Goal: Navigation & Orientation: Understand site structure

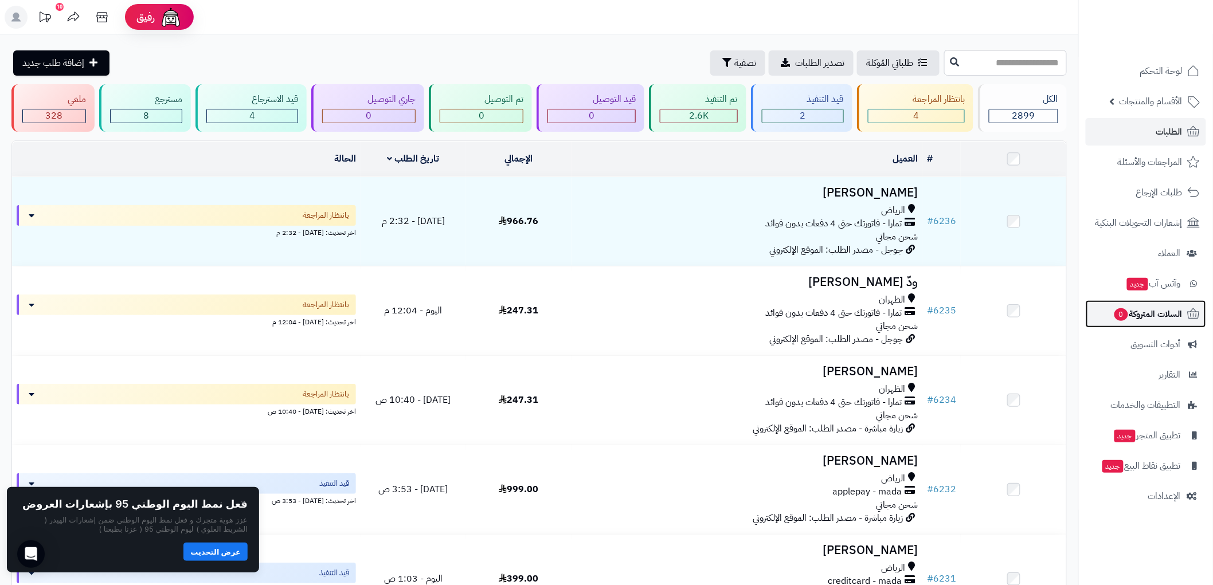
click at [1155, 313] on span "السلات المتروكة 0" at bounding box center [1147, 314] width 69 height 16
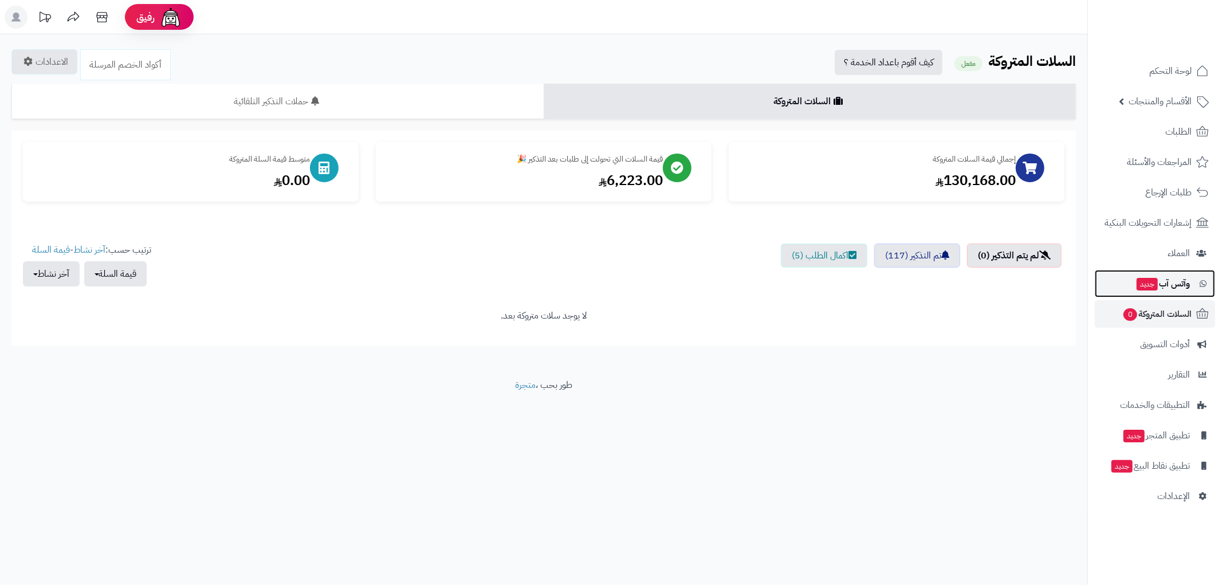
click at [1158, 291] on span "وآتس آب جديد" at bounding box center [1163, 284] width 54 height 16
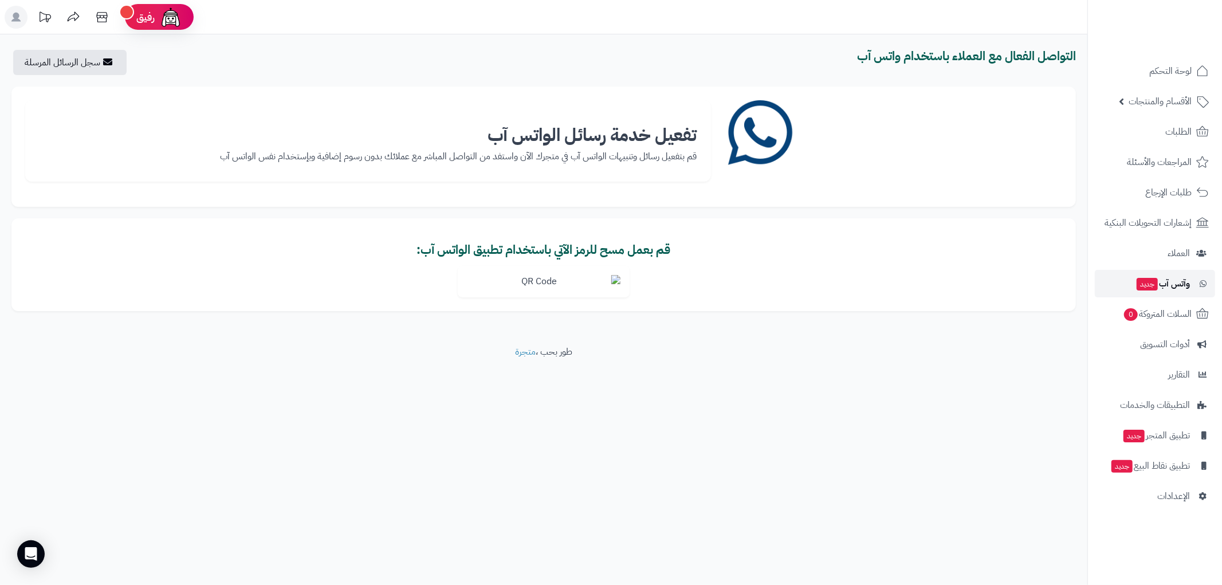
click at [1172, 284] on span "وآتس آب جديد" at bounding box center [1163, 284] width 54 height 16
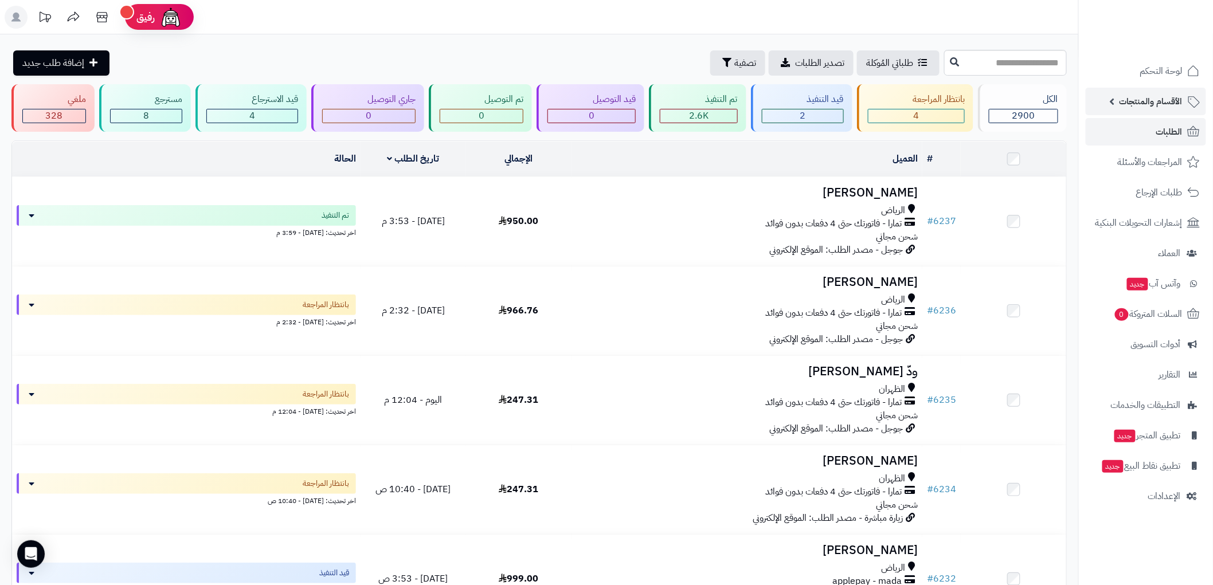
click at [1166, 103] on span "الأقسام والمنتجات" at bounding box center [1150, 101] width 63 height 16
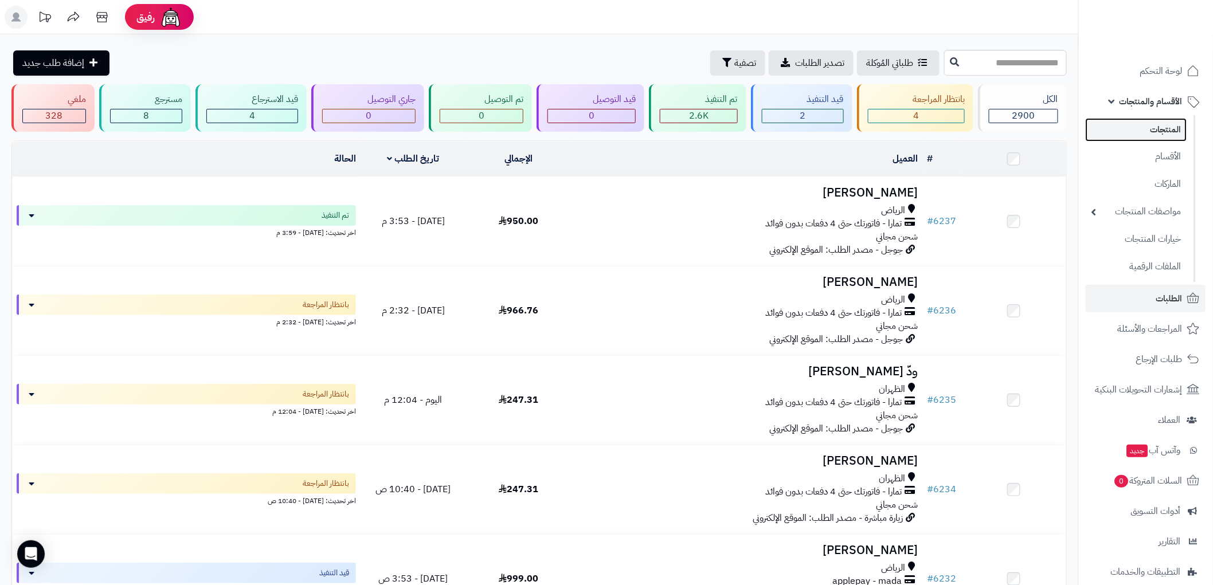
click at [1167, 128] on link "المنتجات" at bounding box center [1135, 129] width 101 height 23
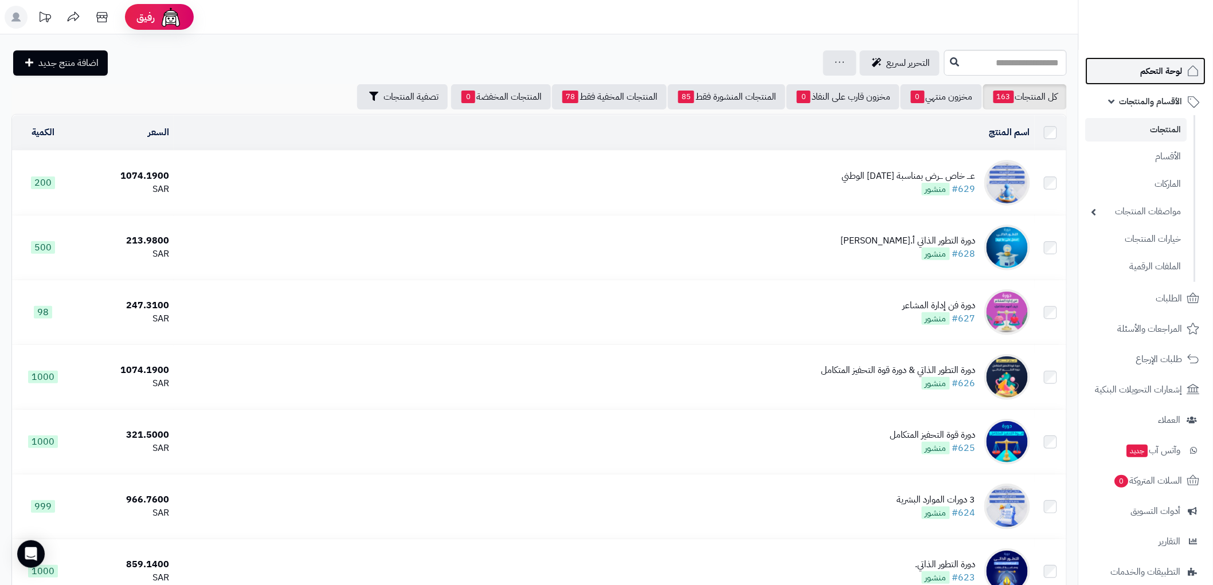
click at [1190, 76] on icon at bounding box center [1193, 71] width 14 height 14
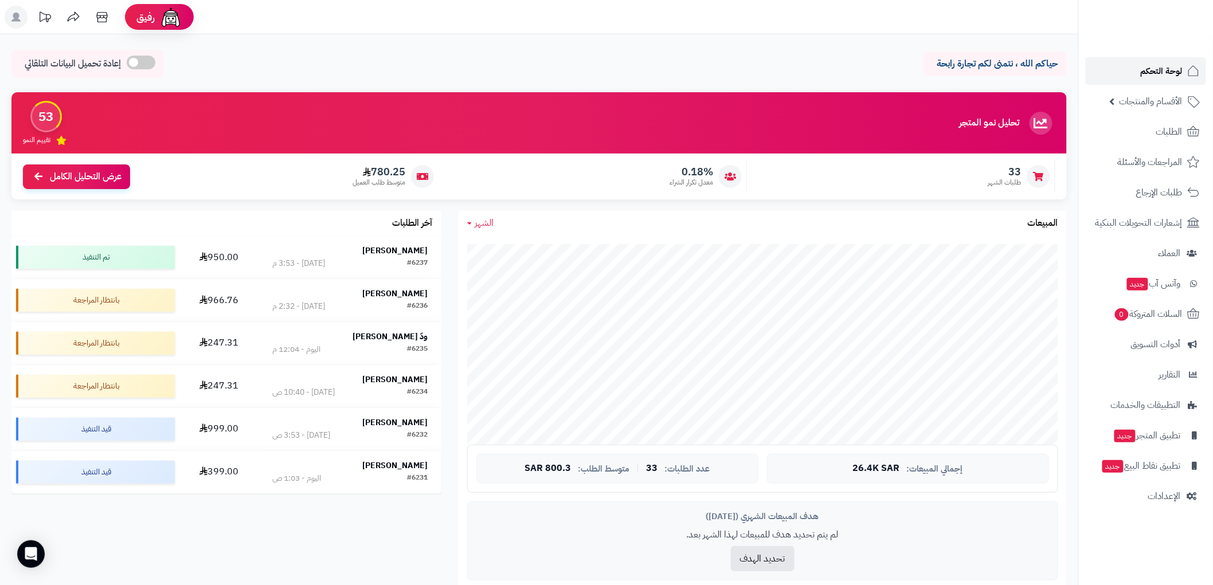
click at [1171, 72] on span "لوحة التحكم" at bounding box center [1161, 71] width 42 height 16
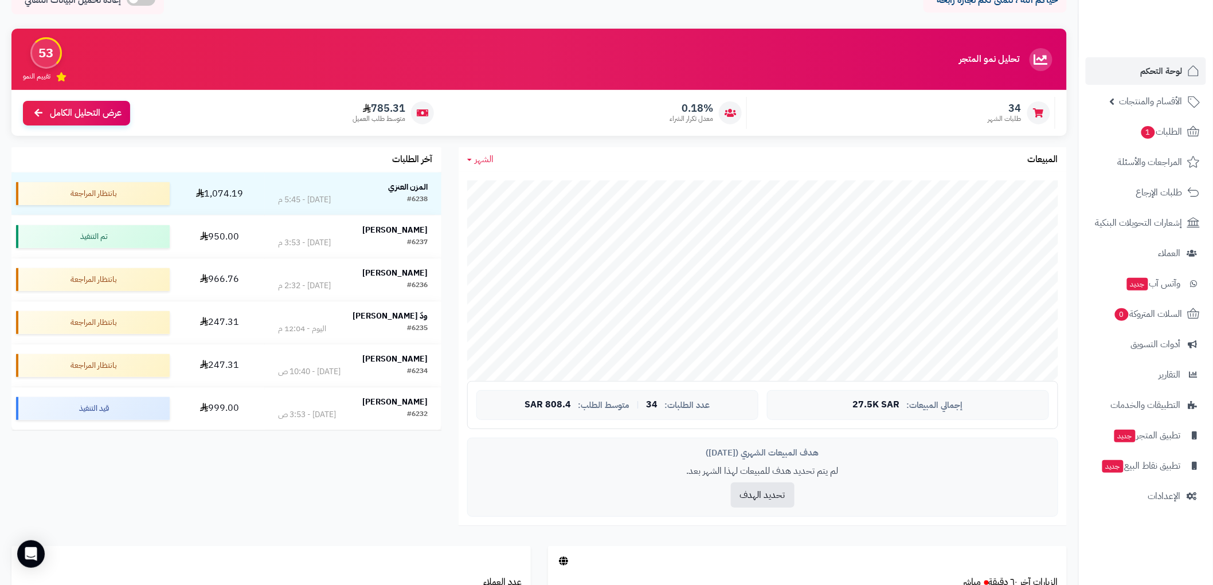
scroll to position [127, 0]
